Goal: Check status: Check status

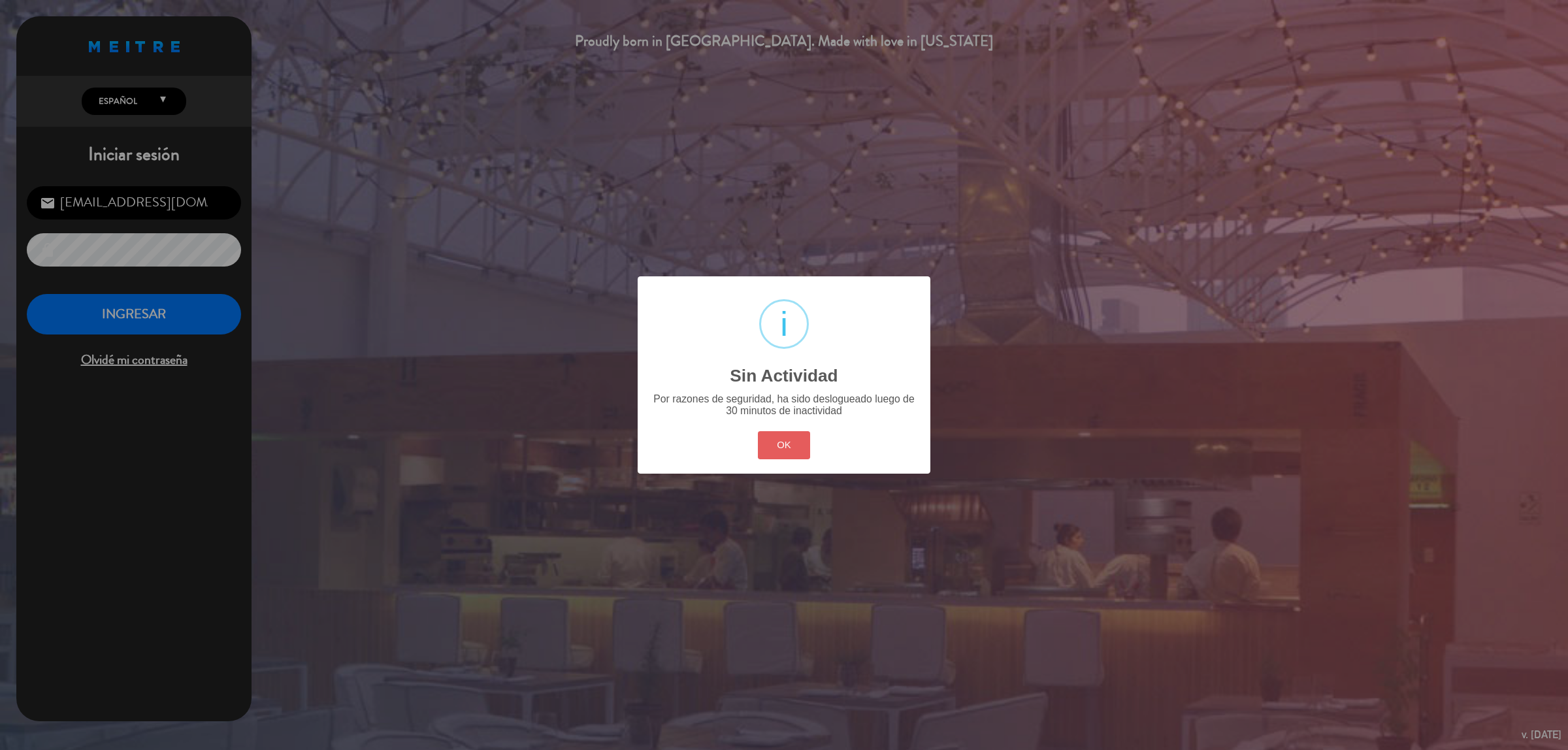
click at [778, 435] on button "OK" at bounding box center [784, 445] width 53 height 28
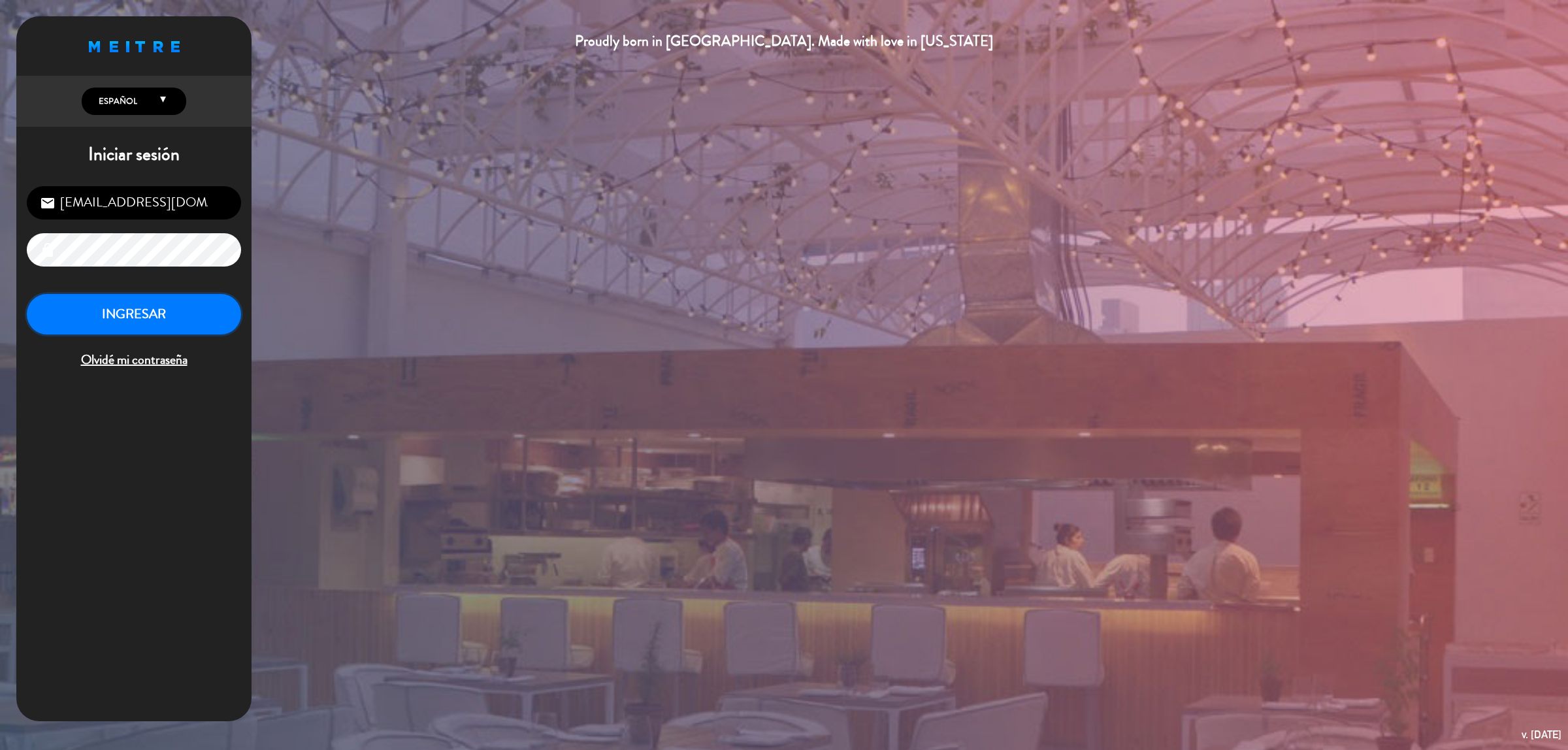
click at [129, 311] on button "INGRESAR" at bounding box center [134, 315] width 214 height 41
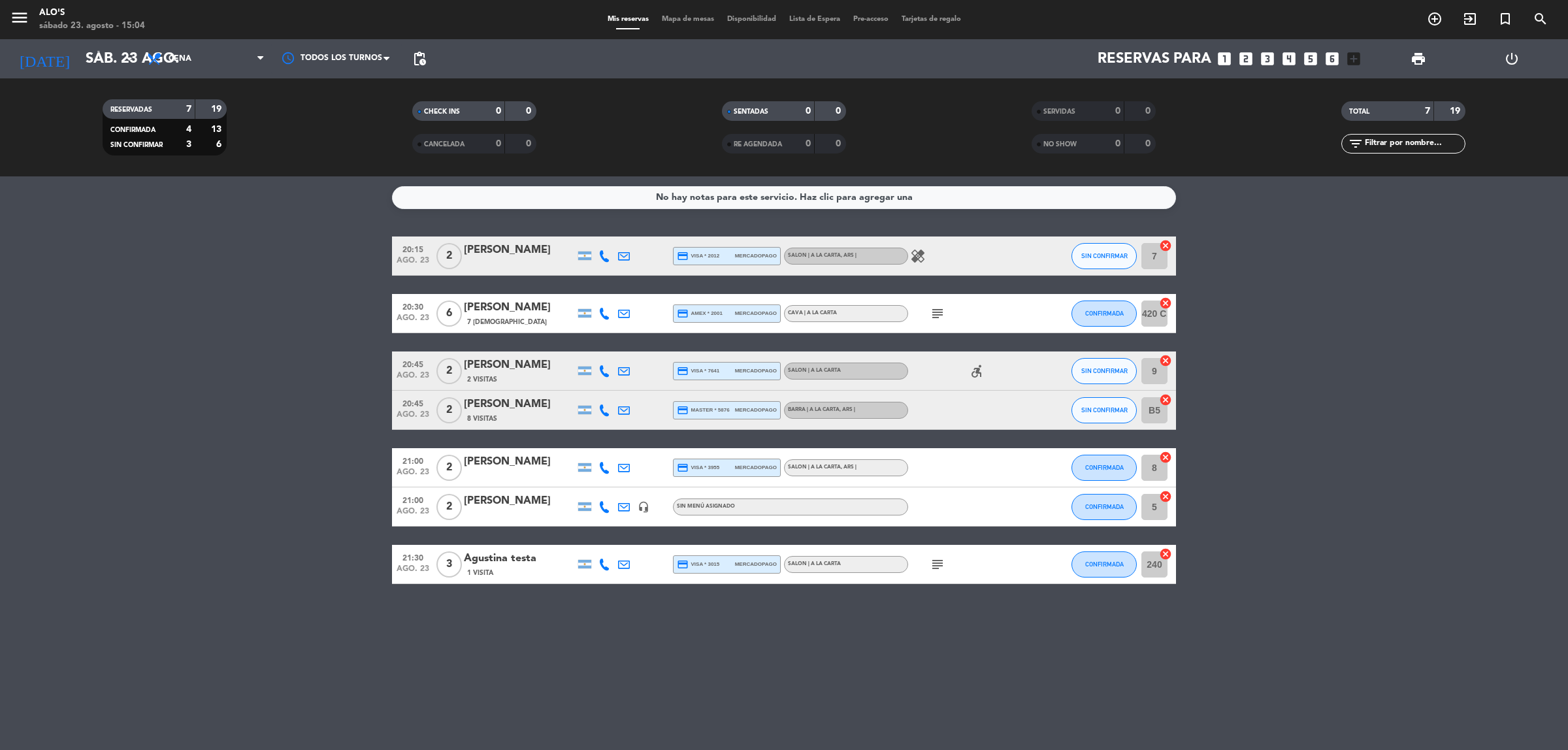
click at [922, 259] on icon "healing" at bounding box center [918, 257] width 16 height 16
click at [940, 315] on icon "subject" at bounding box center [938, 314] width 16 height 16
drag, startPoint x: 940, startPoint y: 567, endPoint x: 926, endPoint y: 553, distance: 19.8
click at [938, 566] on icon "subject" at bounding box center [938, 565] width 16 height 16
click at [265, 462] on bookings-row "20:15 [DATE] 2 [PERSON_NAME] credit_card visa * 2012 mercadopago SALON | A LA C…" at bounding box center [784, 410] width 1568 height 348
